Goal: Communication & Community: Answer question/provide support

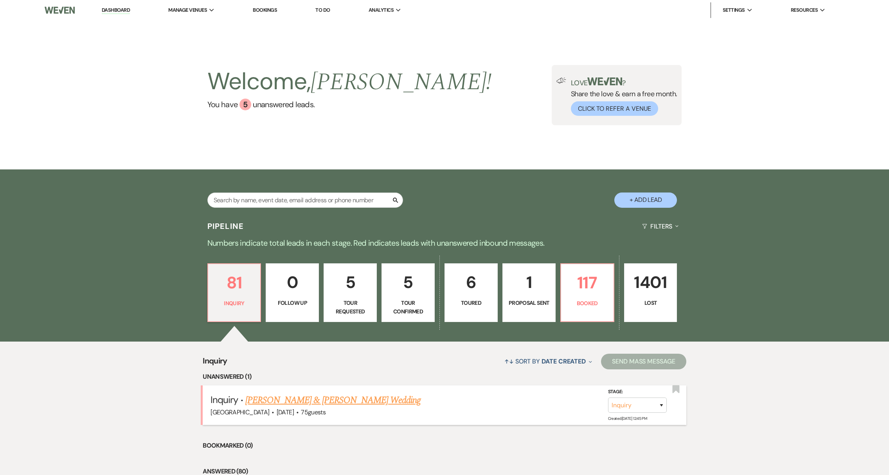
click at [261, 402] on link "[PERSON_NAME] & [PERSON_NAME] Wedding" at bounding box center [332, 400] width 175 height 14
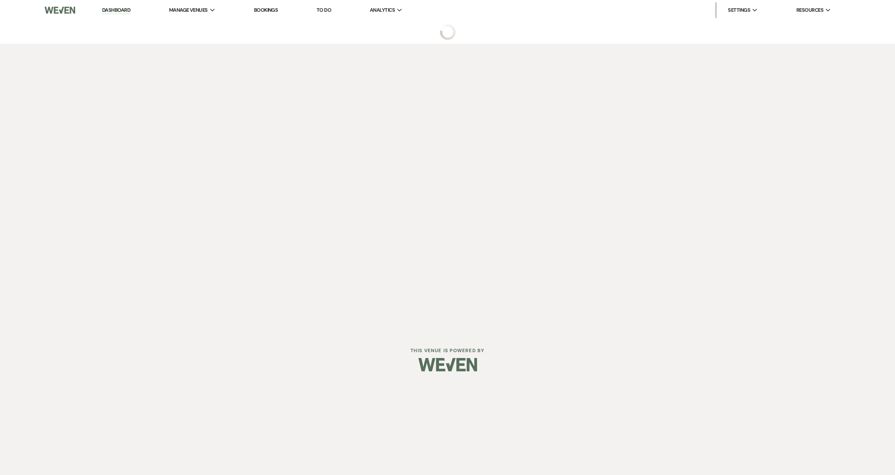
select select "1"
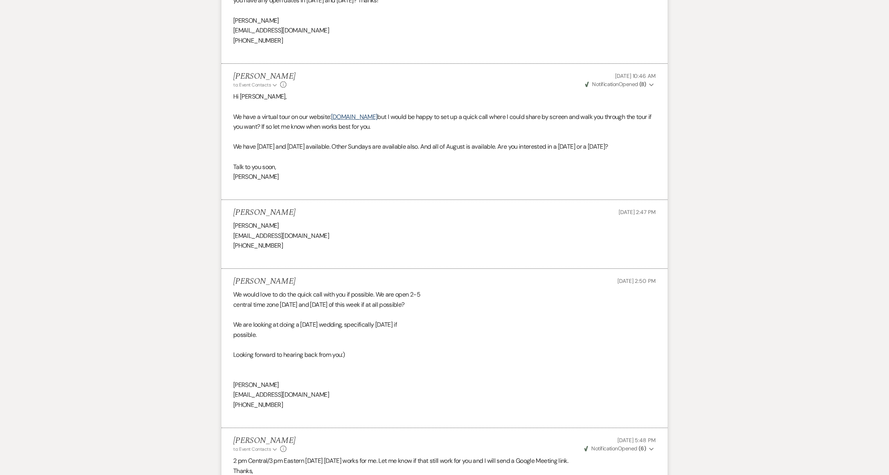
scroll to position [1032, 0]
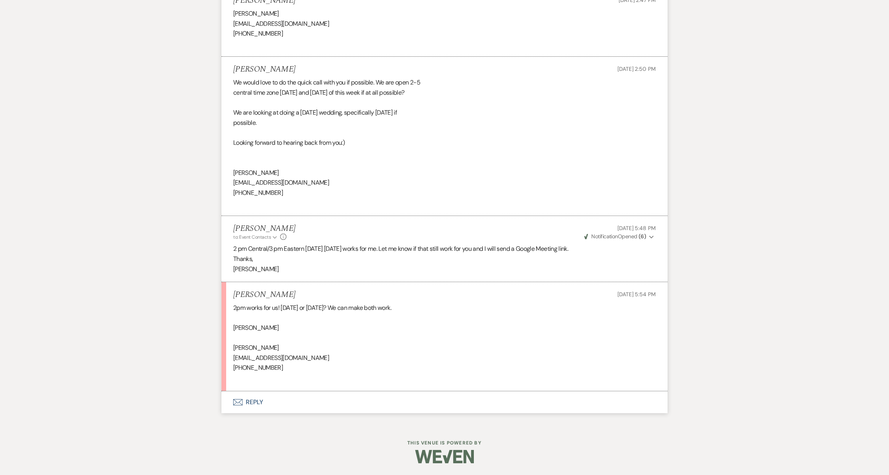
click at [256, 407] on button "Envelope Reply" at bounding box center [444, 402] width 446 height 22
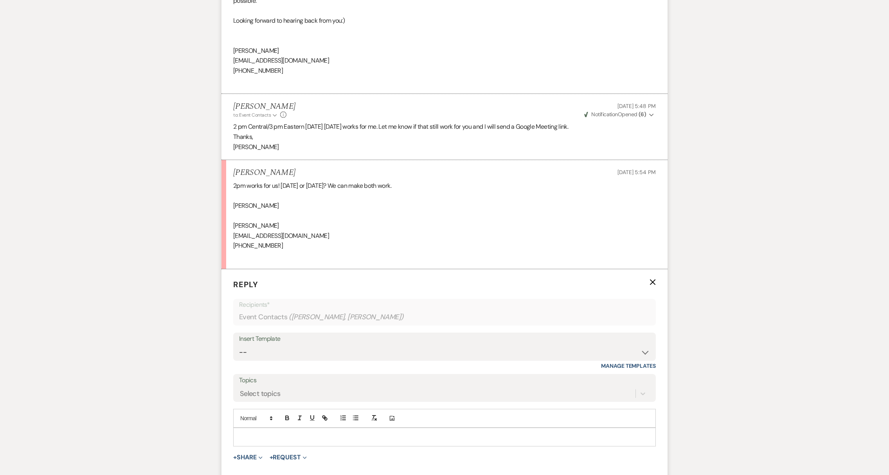
scroll to position [1181, 0]
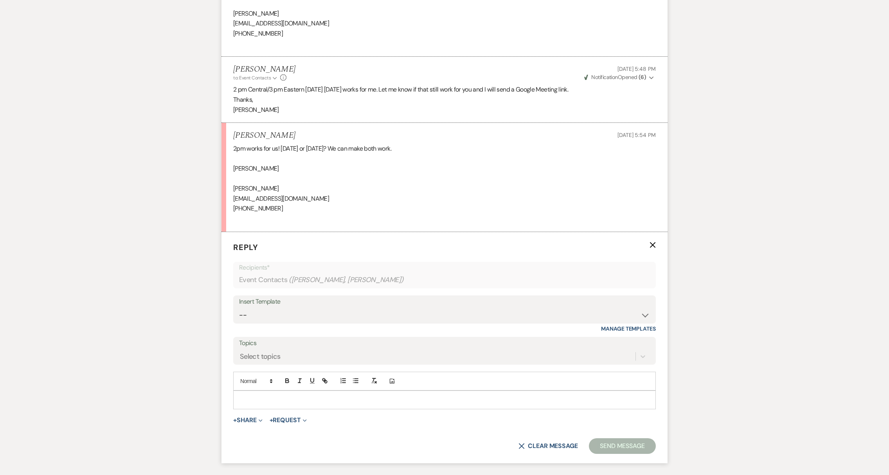
click at [270, 404] on p at bounding box center [444, 400] width 410 height 9
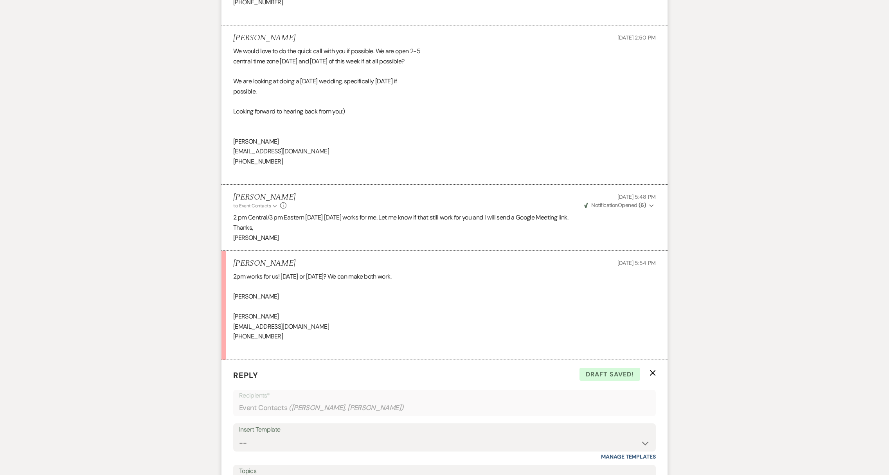
scroll to position [1190, 0]
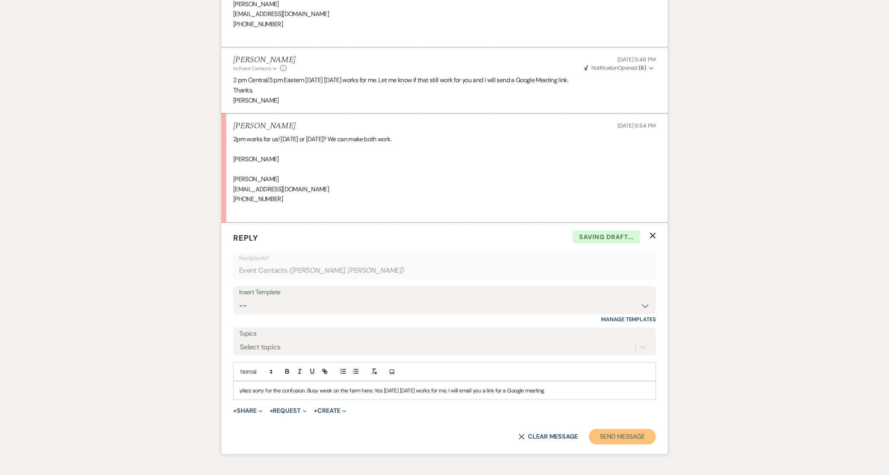
click at [644, 444] on button "Send Message" at bounding box center [622, 437] width 67 height 16
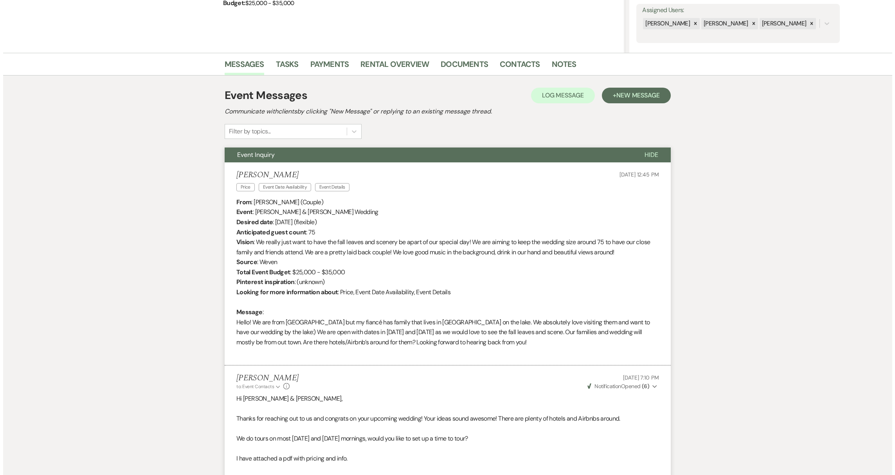
scroll to position [0, 0]
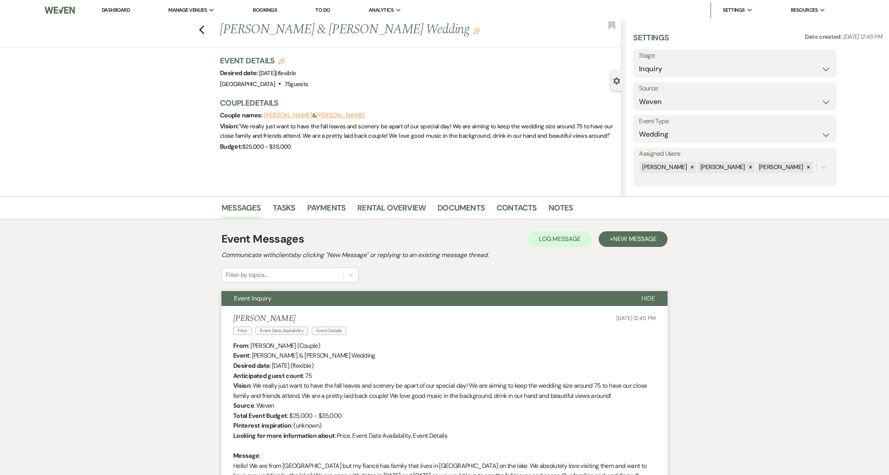
click at [282, 116] on button "[PERSON_NAME]" at bounding box center [288, 115] width 49 height 6
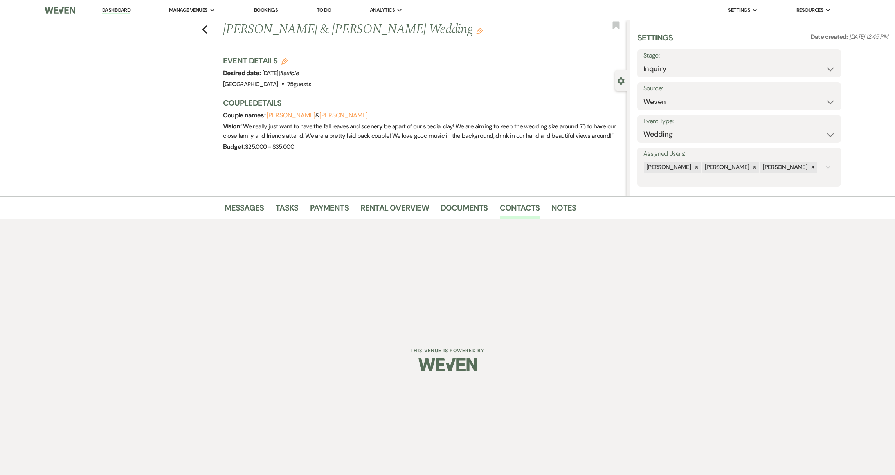
select select "1"
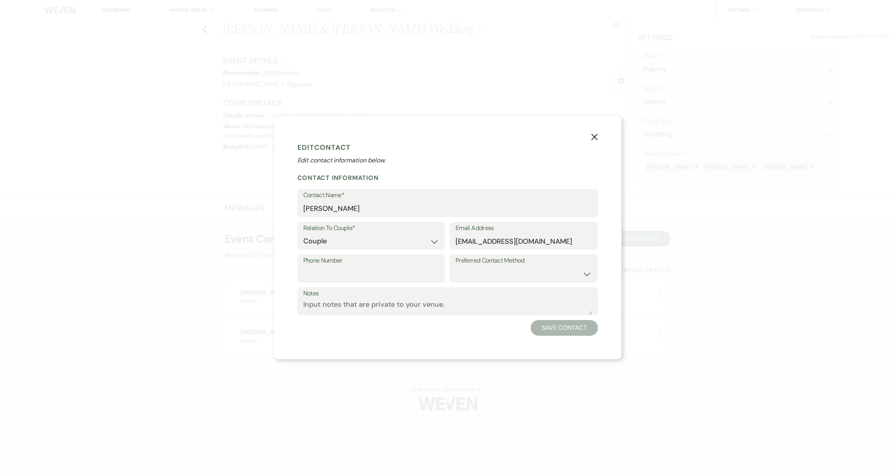
click at [602, 137] on div "X Edit Contact Edit contact information below. Contact Information Contact Name…" at bounding box center [447, 237] width 347 height 243
click at [599, 138] on button "X" at bounding box center [594, 137] width 12 height 14
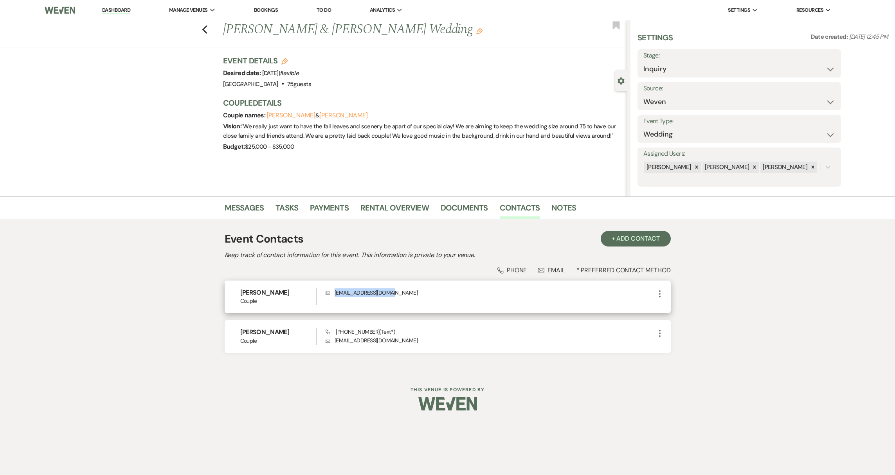
drag, startPoint x: 388, startPoint y: 294, endPoint x: 338, endPoint y: 285, distance: 51.7
click at [338, 285] on div "[PERSON_NAME] Couple Envelope [EMAIL_ADDRESS][DOMAIN_NAME] More" at bounding box center [448, 297] width 446 height 32
copy p "[EMAIL_ADDRESS][DOMAIN_NAME]"
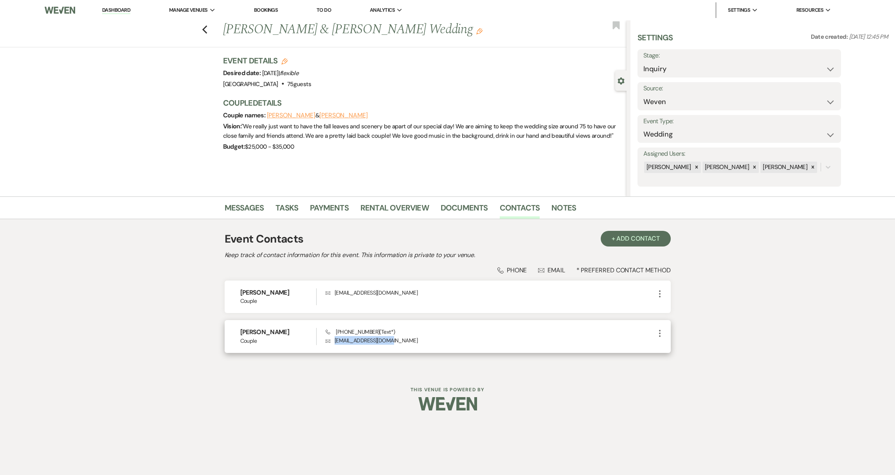
drag, startPoint x: 334, startPoint y: 341, endPoint x: 396, endPoint y: 343, distance: 61.4
click at [396, 343] on p "Envelope [EMAIL_ADDRESS][DOMAIN_NAME]" at bounding box center [489, 340] width 329 height 9
copy p "[EMAIL_ADDRESS][DOMAIN_NAME]"
